Goal: Transaction & Acquisition: Purchase product/service

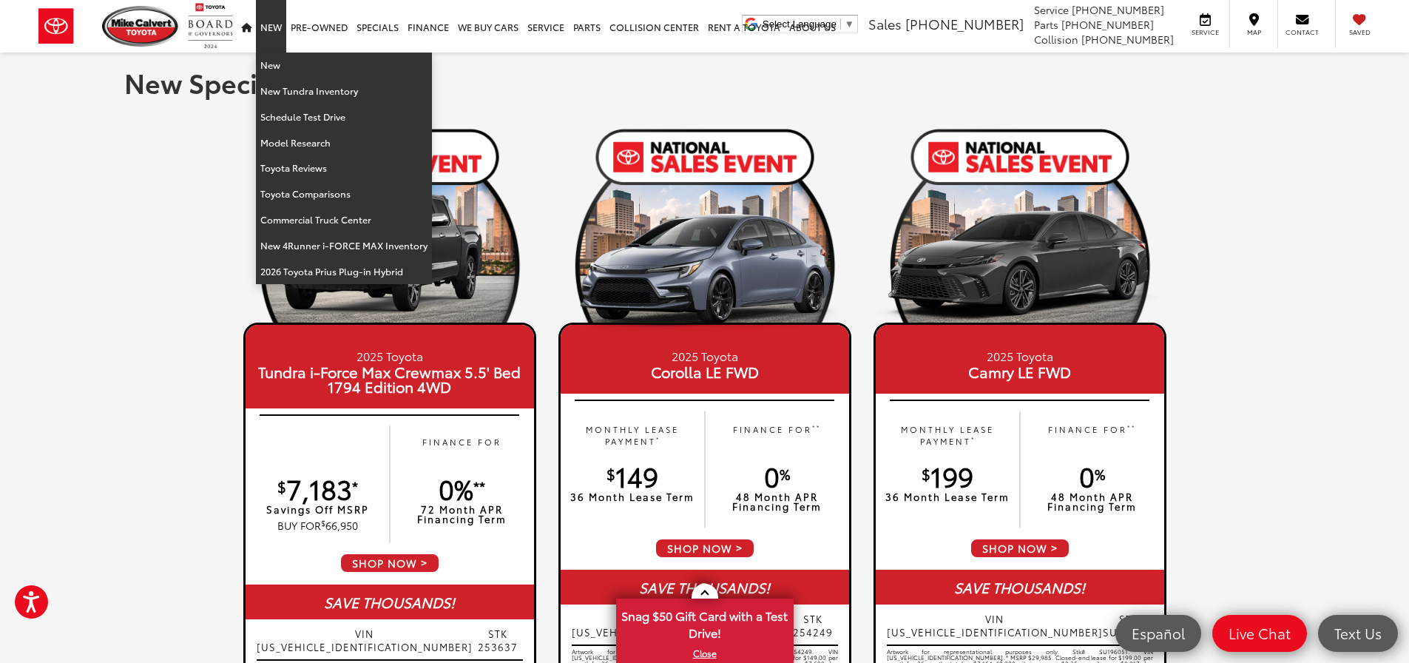
click at [272, 30] on link "New" at bounding box center [271, 26] width 30 height 53
click at [274, 57] on link "New" at bounding box center [344, 66] width 176 height 26
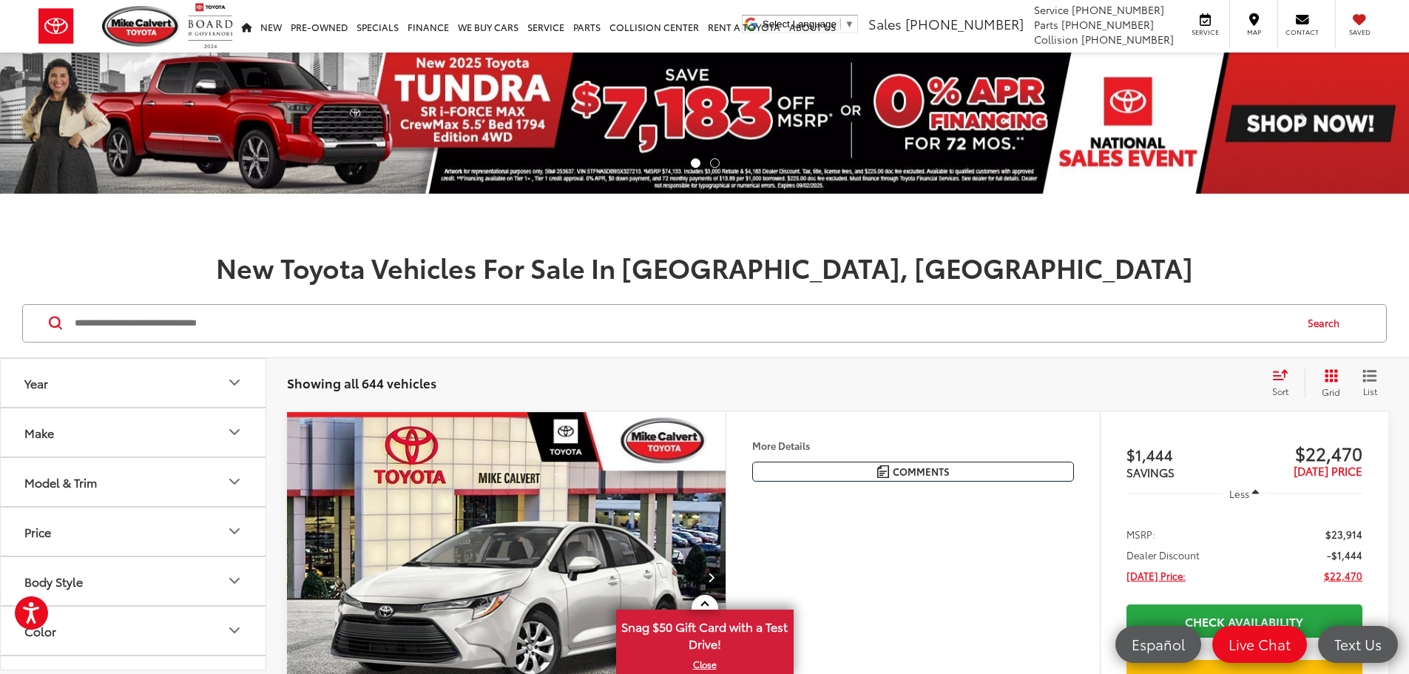
click at [143, 482] on button "Model & Trim" at bounding box center [134, 482] width 266 height 48
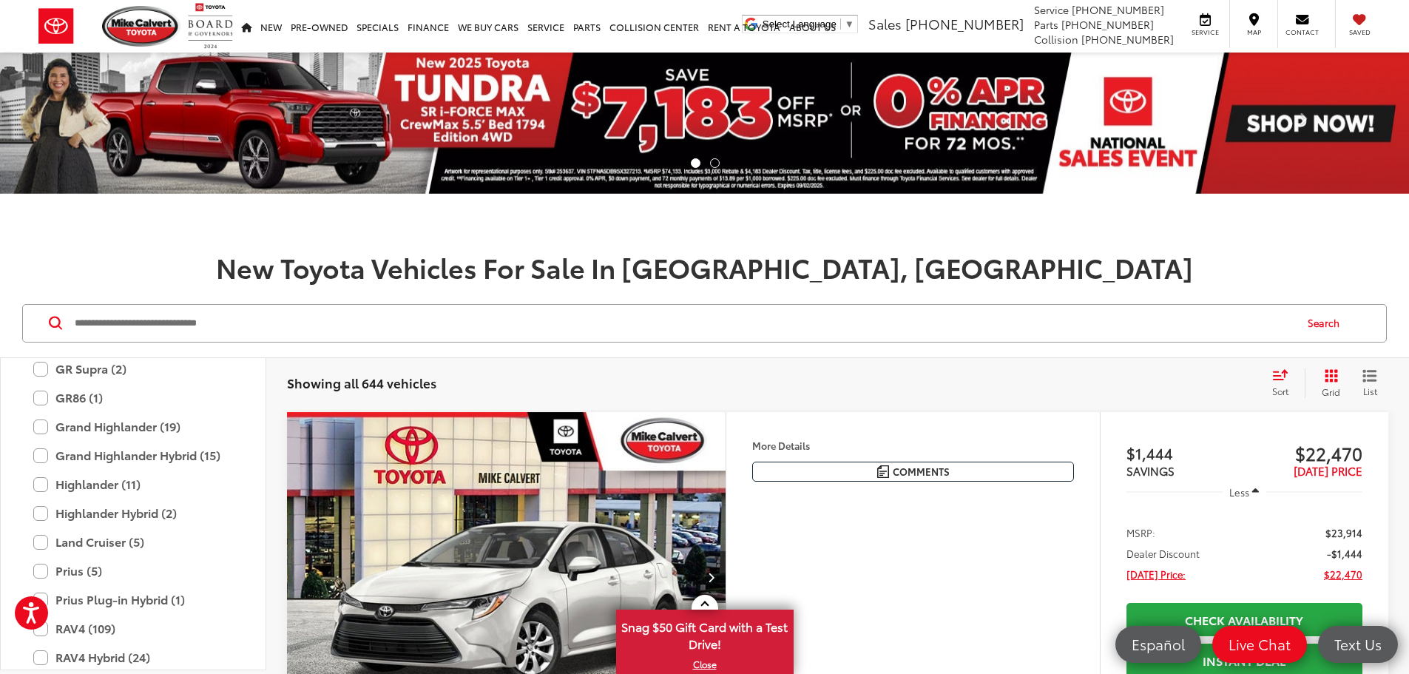
scroll to position [509, 0]
click at [45, 426] on label "Grand Highlander (19)" at bounding box center [133, 426] width 200 height 26
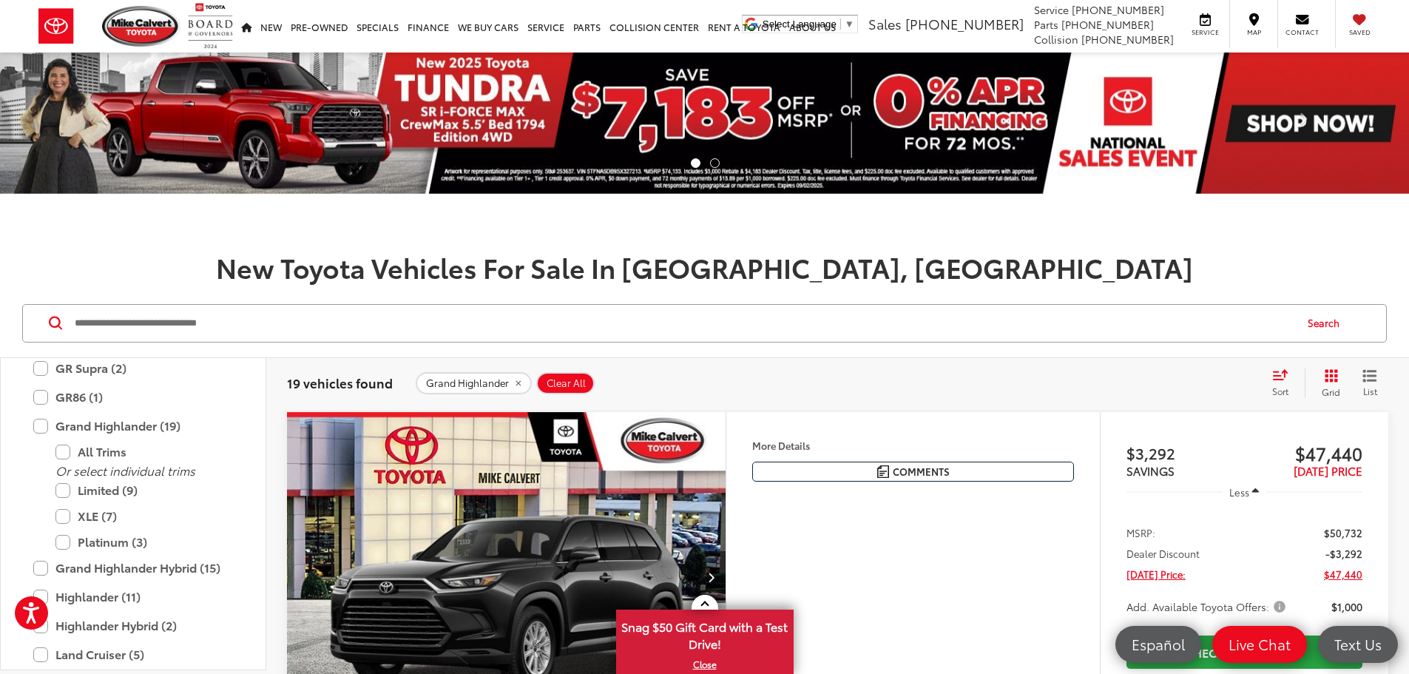
click at [1332, 379] on icon "Grid View" at bounding box center [1331, 375] width 13 height 13
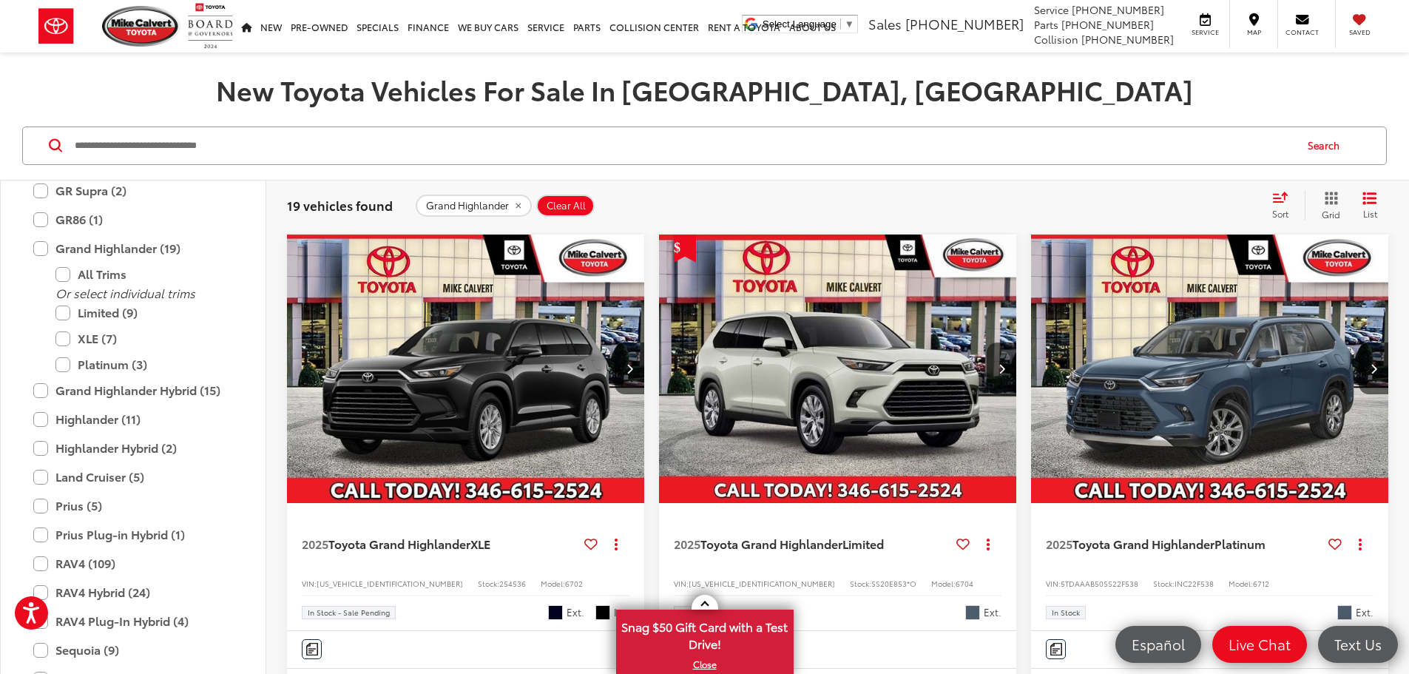
scroll to position [148, 0]
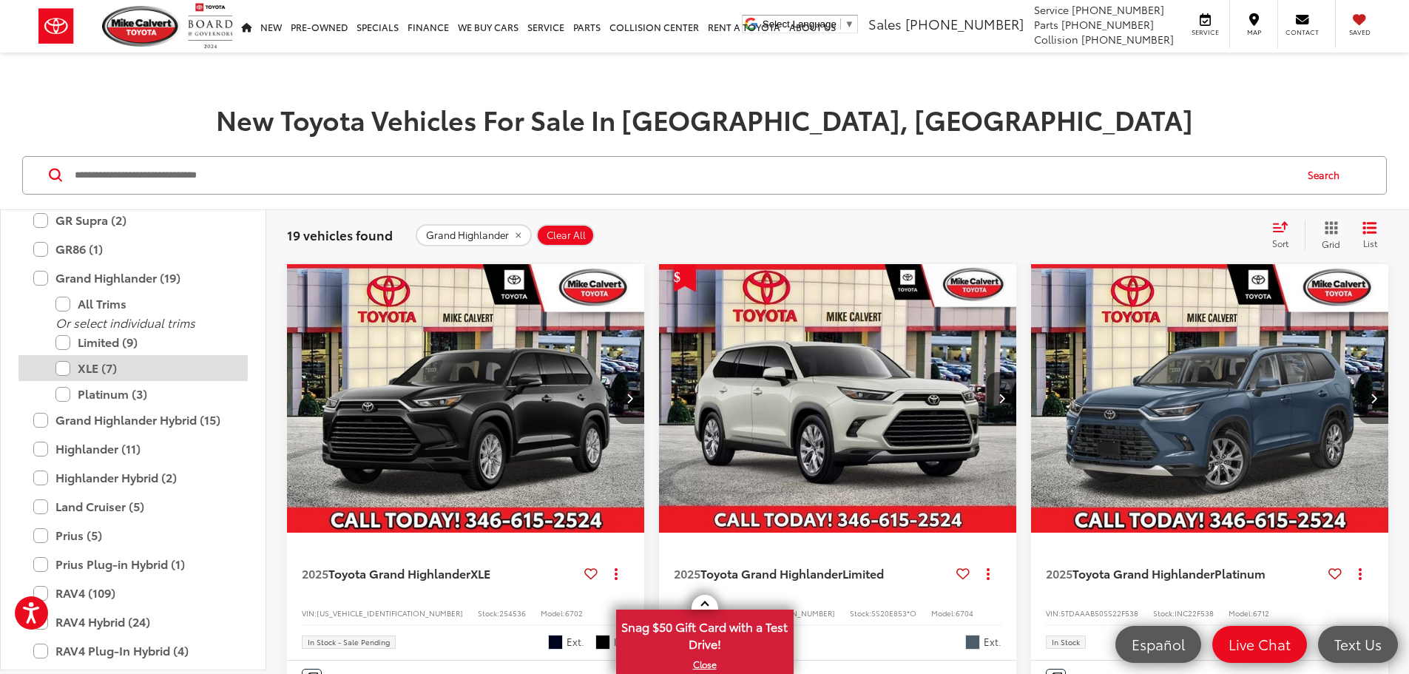
click at [69, 367] on label "XLE (7)" at bounding box center [144, 368] width 178 height 26
